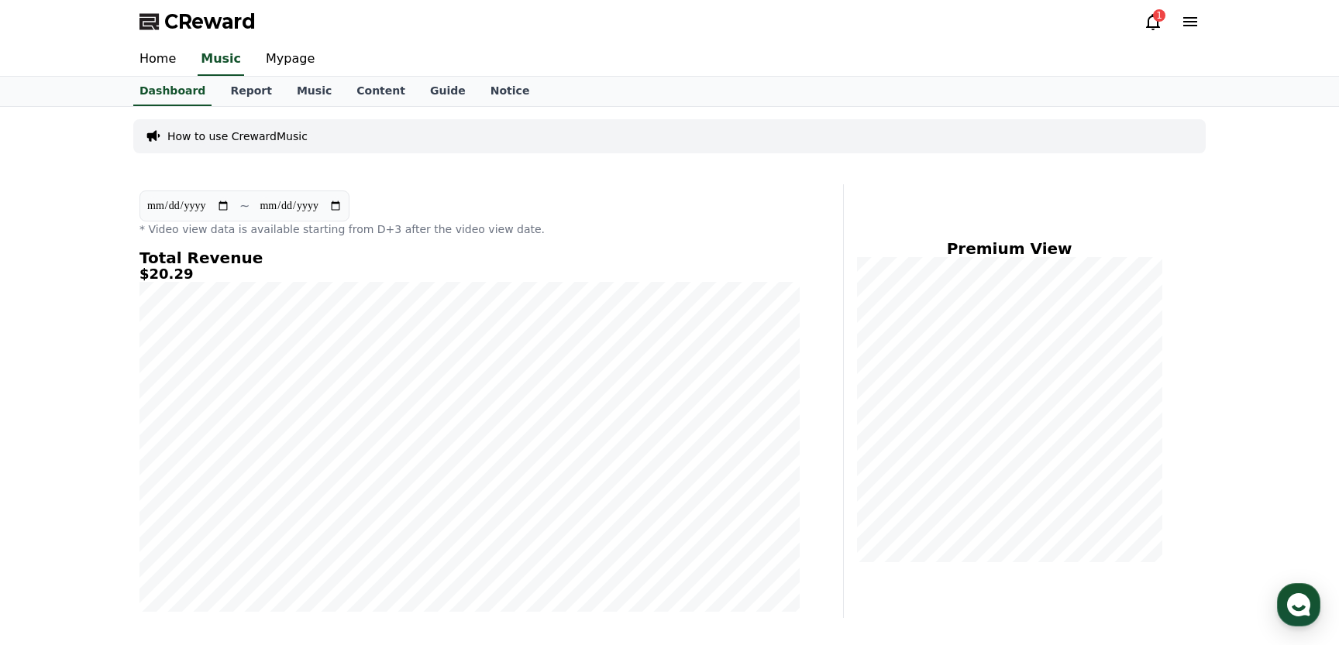
click at [1154, 16] on div "1" at bounding box center [1159, 15] width 12 height 12
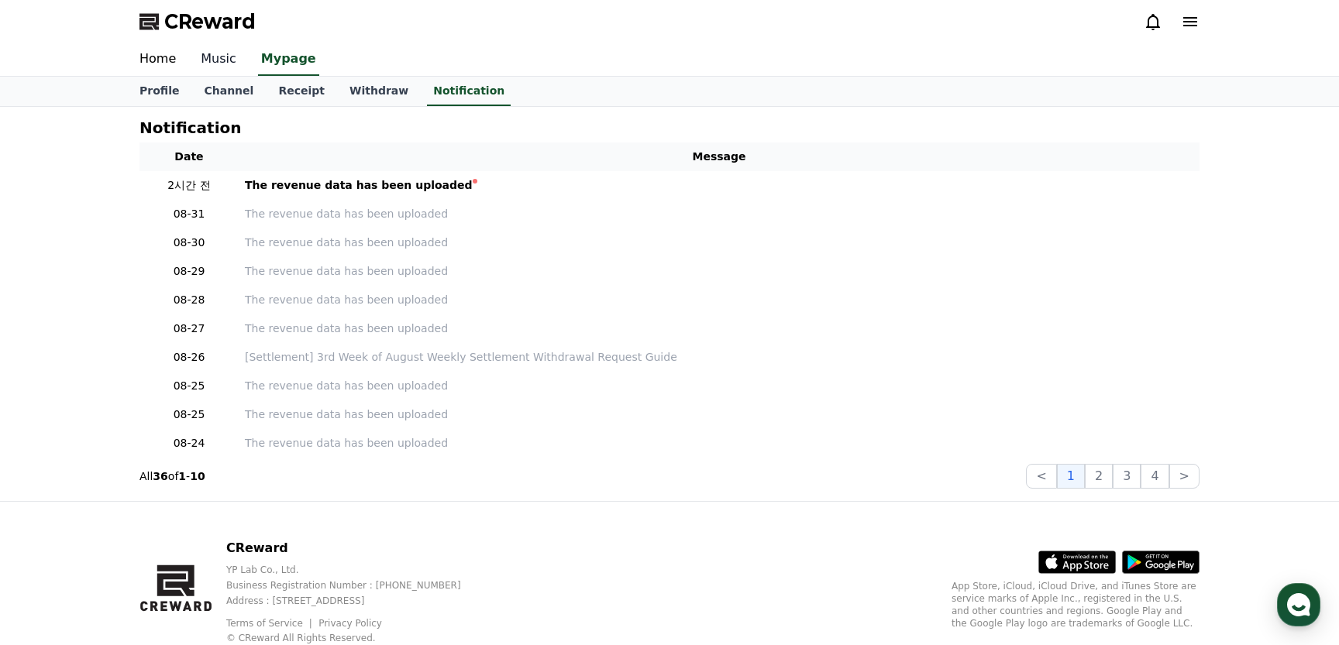
click at [212, 57] on link "Music" at bounding box center [218, 59] width 60 height 33
